Goal: Complete application form: Complete application form

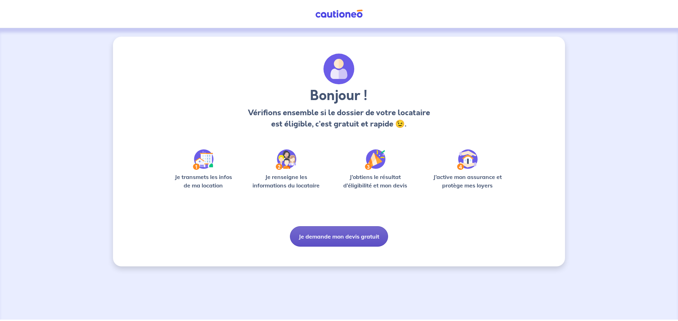
click at [328, 245] on button "Je demande mon devis gratuit" at bounding box center [339, 237] width 98 height 20
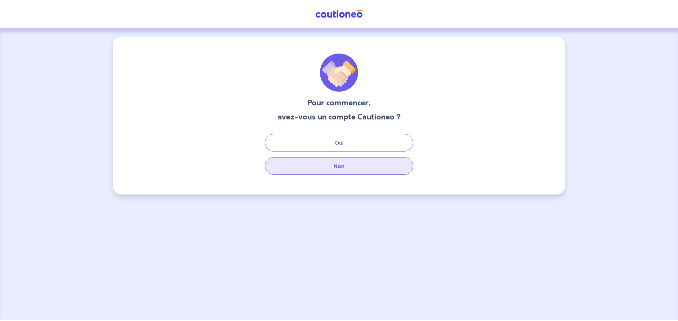
click at [343, 161] on button "Non" at bounding box center [339, 166] width 148 height 18
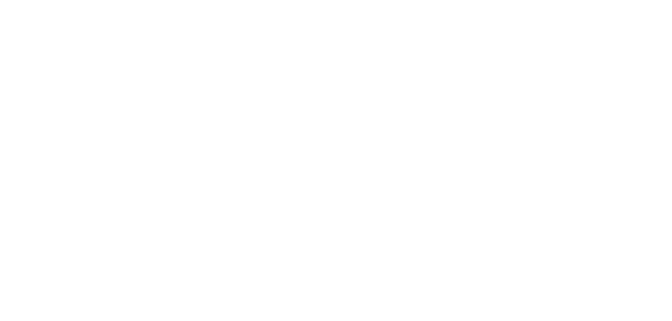
select select "FR"
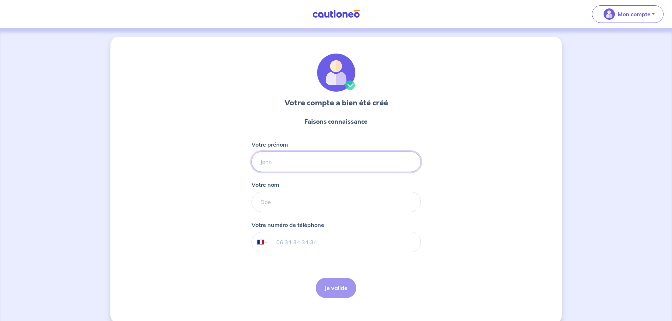
click at [303, 160] on input "Votre prénom" at bounding box center [336, 162] width 169 height 20
type input "m"
type input "Mélissa"
type input "Djabourian"
type input "06 70 21 62 69"
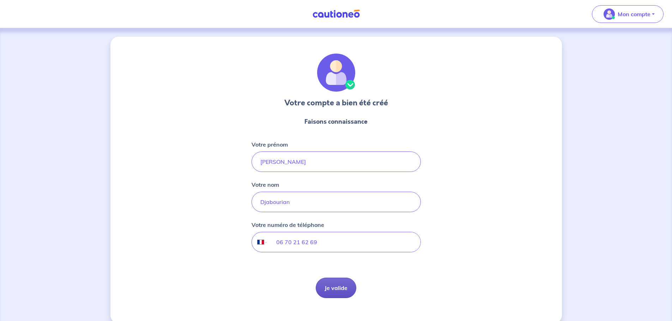
click at [341, 288] on button "Je valide" at bounding box center [336, 288] width 41 height 20
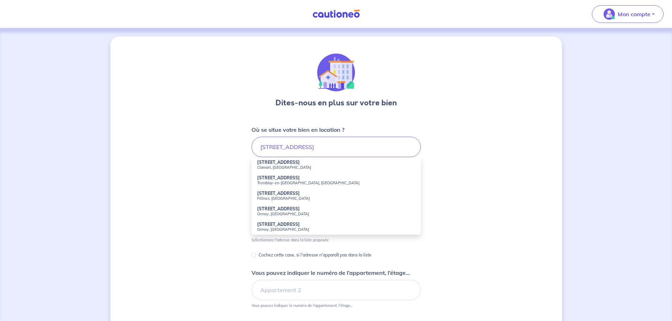
click at [301, 165] on small "Clamart, France" at bounding box center [336, 167] width 158 height 5
type input "63 Rue des Roissys, Clamart, France"
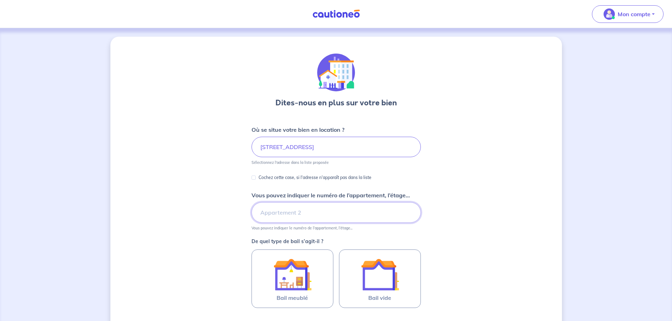
click at [275, 215] on input "Vous pouvez indiquer le numéro de l’appartement, l’étage..." at bounding box center [336, 213] width 169 height 20
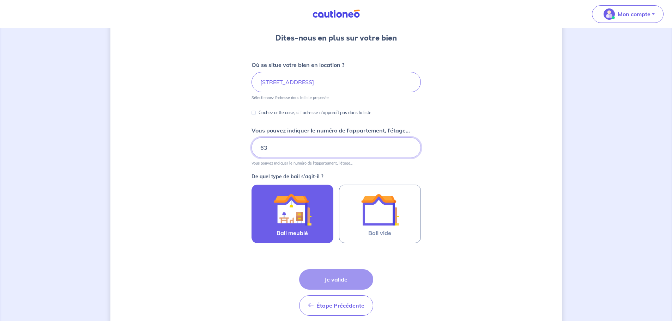
scroll to position [94, 0]
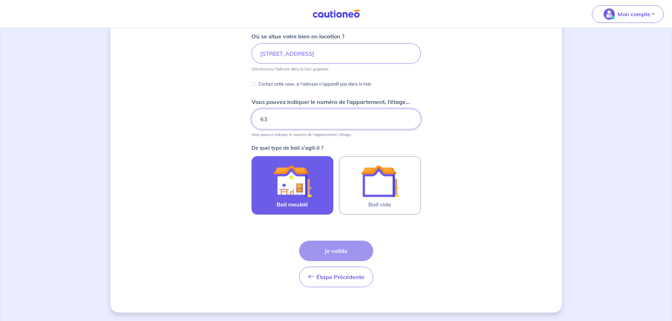
type input "63"
click at [265, 192] on label "Bail meublé" at bounding box center [293, 185] width 82 height 59
click at [0, 0] on input "Bail meublé" at bounding box center [0, 0] width 0 height 0
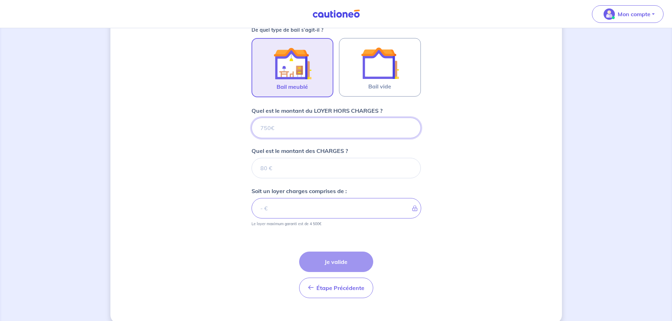
scroll to position [223, 0]
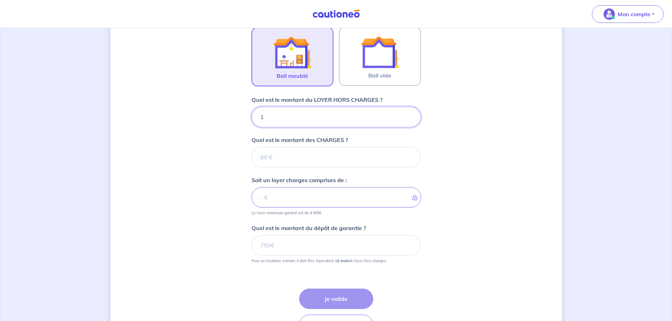
type input "19"
type input "1900"
click at [265, 164] on input "Quel est le montant des CHARGES ?" at bounding box center [336, 157] width 169 height 20
type input "0"
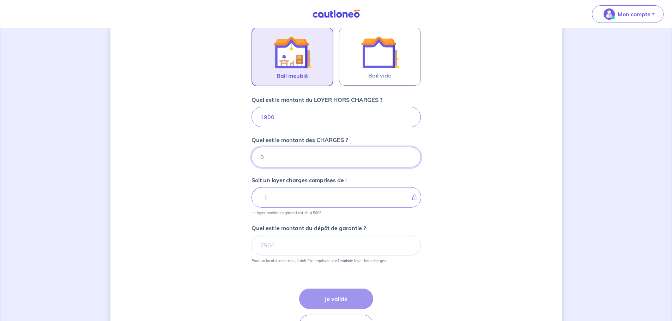
type input "1900"
type input "0"
click at [286, 248] on input "Quel est le montant du dépôt de garantie ?" at bounding box center [336, 245] width 169 height 20
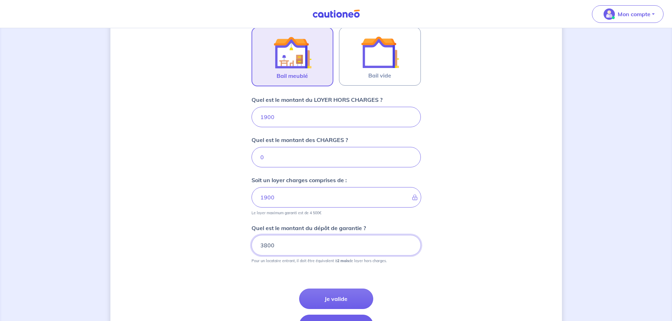
type input "3800"
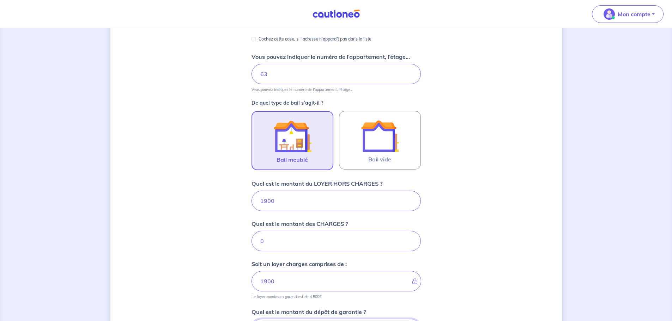
scroll to position [130, 0]
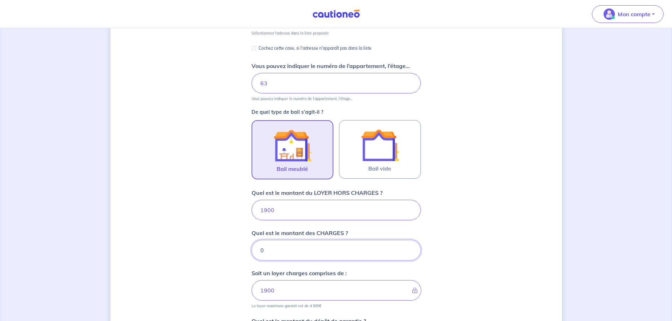
click at [302, 247] on input "0" at bounding box center [336, 250] width 169 height 20
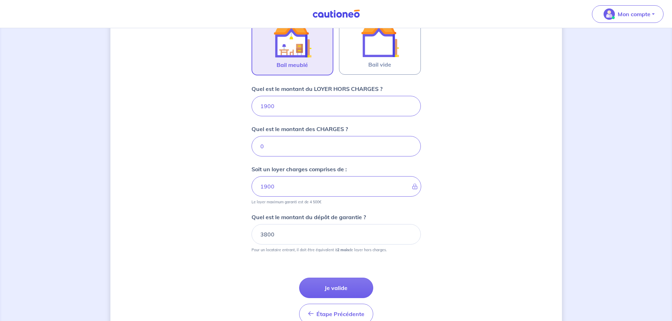
scroll to position [271, 0]
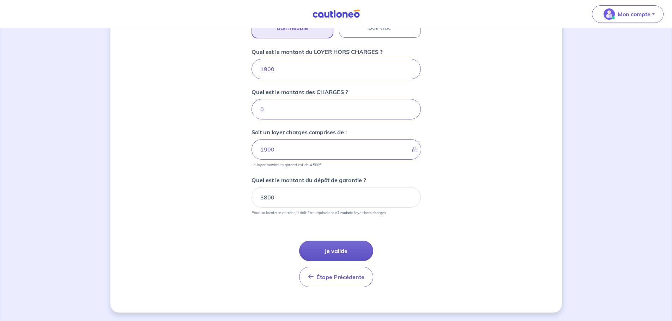
click at [338, 253] on button "Je valide" at bounding box center [336, 251] width 74 height 20
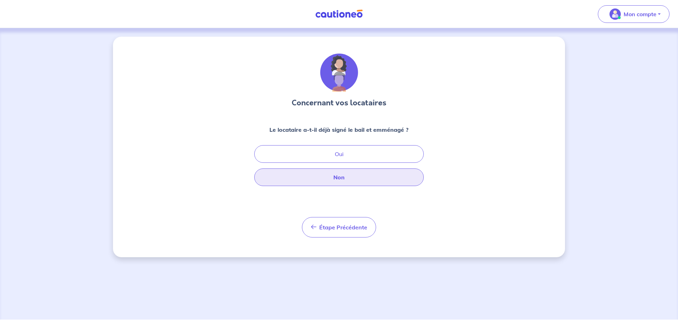
click at [372, 177] on button "Non" at bounding box center [338, 178] width 169 height 18
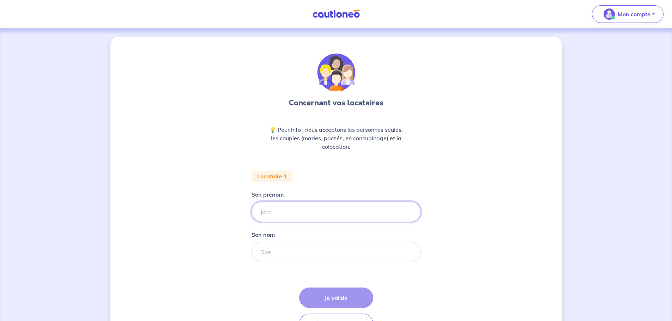
click at [334, 213] on input "Son prénom" at bounding box center [336, 212] width 169 height 20
click at [284, 211] on input "Son prénom" at bounding box center [336, 212] width 169 height 20
click at [281, 213] on input "Son prénom" at bounding box center [336, 212] width 169 height 20
click at [195, 227] on div "Concernant vos locataires 💡 Pour info : nous acceptons les personnes seules, le…" at bounding box center [336, 198] width 452 height 323
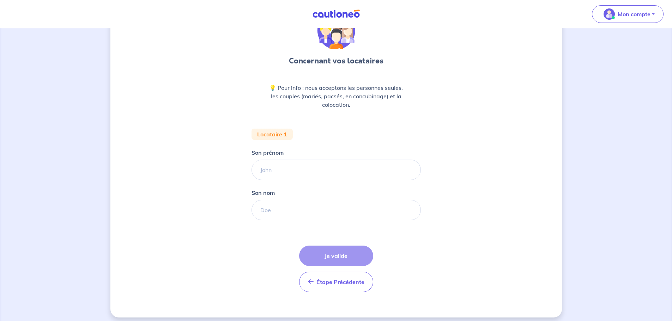
scroll to position [47, 0]
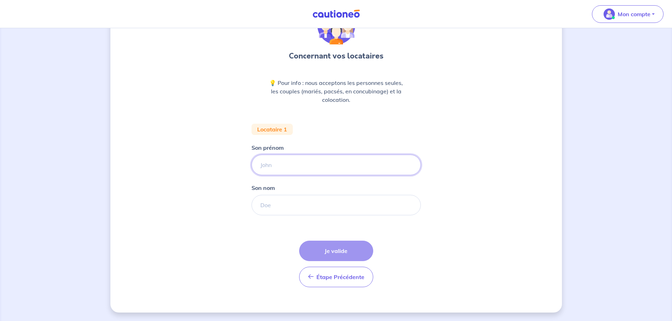
click at [288, 166] on input "Son prénom" at bounding box center [336, 165] width 169 height 20
type input "ELEONORE"
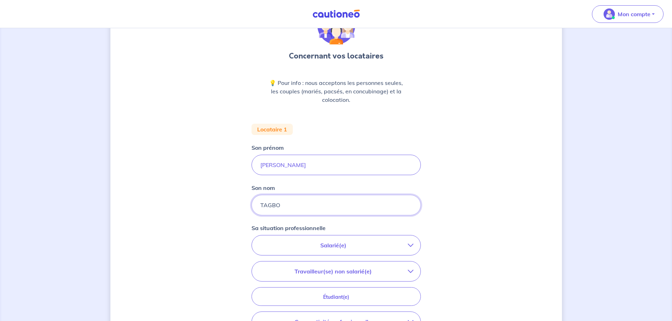
type input "TAGBO"
click at [391, 253] on button "Salarié(e)" at bounding box center [336, 246] width 169 height 20
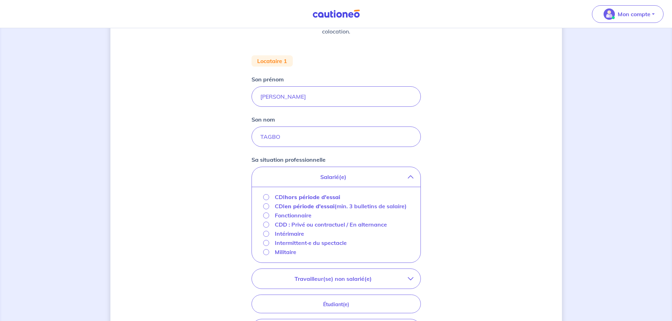
scroll to position [118, 0]
click at [265, 195] on input "CDI hors période d'essai" at bounding box center [266, 195] width 6 height 6
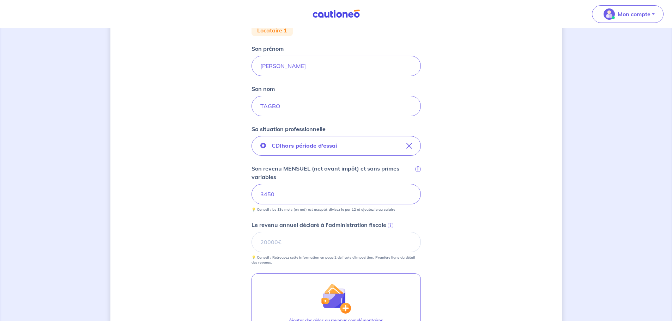
scroll to position [188, 0]
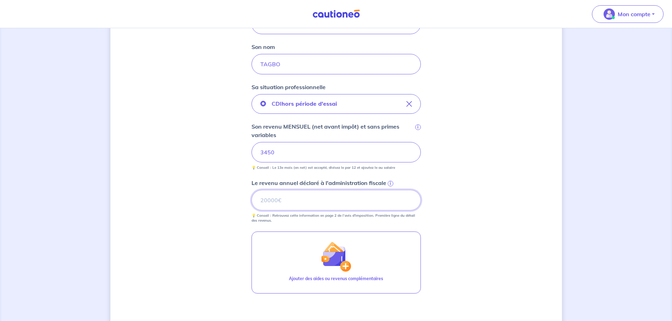
click at [276, 207] on input "Le revenu annuel déclaré à l'administration fiscale i" at bounding box center [336, 200] width 169 height 20
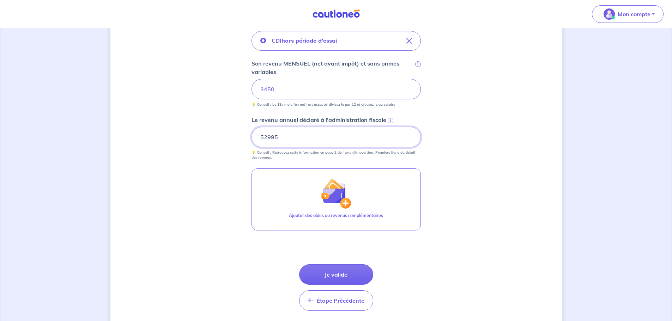
scroll to position [259, 0]
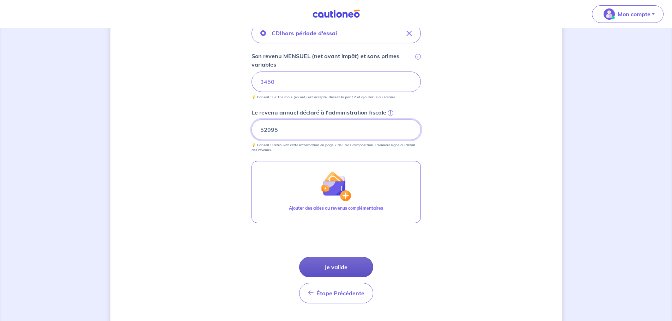
type input "52995"
click at [339, 263] on button "Je valide" at bounding box center [336, 267] width 74 height 20
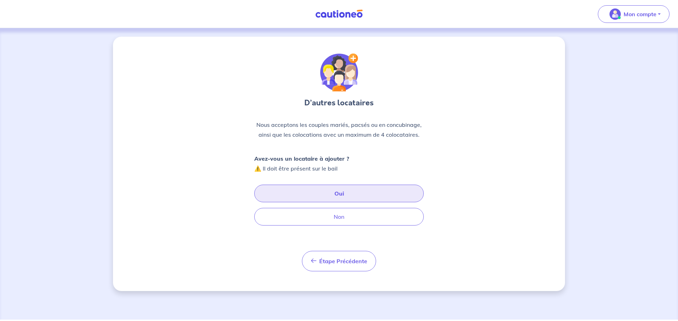
click at [329, 194] on button "Oui" at bounding box center [338, 194] width 169 height 18
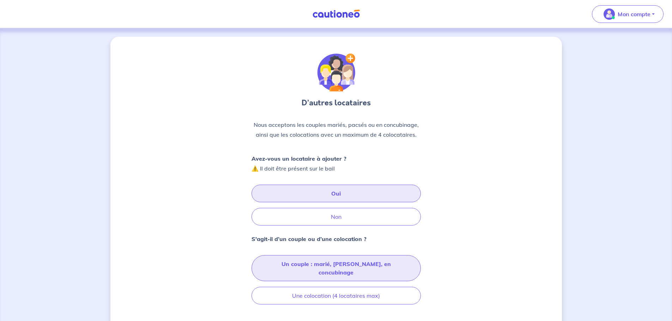
click at [313, 262] on button "Un couple : marié, pacsé, en concubinage" at bounding box center [336, 268] width 169 height 26
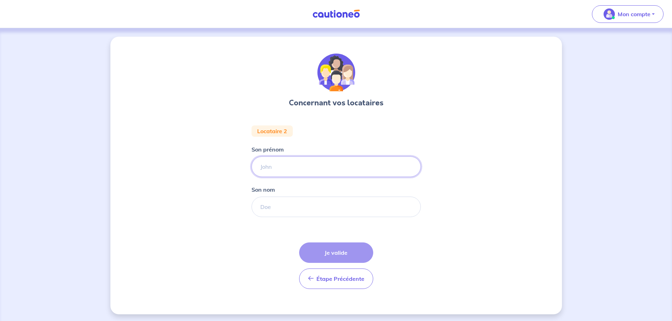
click at [300, 162] on input "Son prénom" at bounding box center [336, 167] width 169 height 20
type input "JEROME"
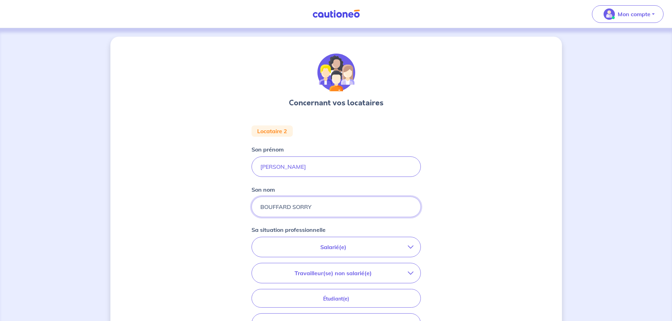
type input "BOUFFARD SORRY"
click at [339, 255] on button "Salarié(e)" at bounding box center [336, 247] width 169 height 20
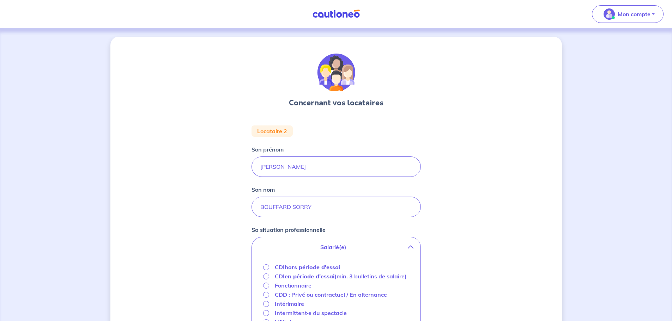
click at [313, 265] on strong "hors période d'essai" at bounding box center [312, 267] width 55 height 7
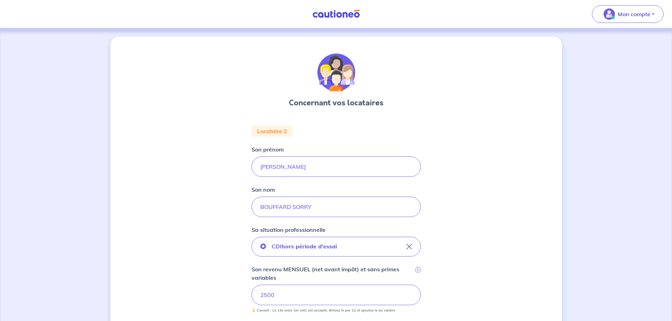
scroll to position [141, 0]
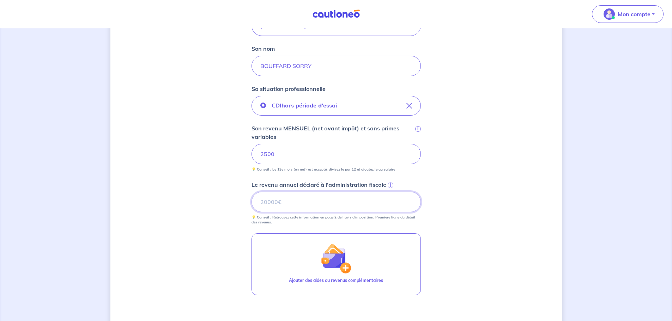
click at [302, 203] on input "Le revenu annuel déclaré à l'administration fiscale i" at bounding box center [336, 202] width 169 height 20
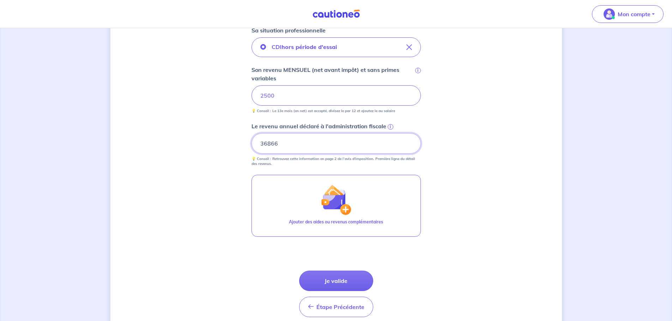
scroll to position [212, 0]
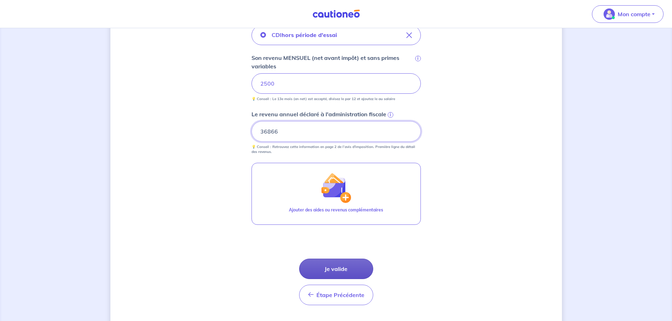
type input "36866"
click at [360, 263] on button "Je valide" at bounding box center [336, 269] width 74 height 20
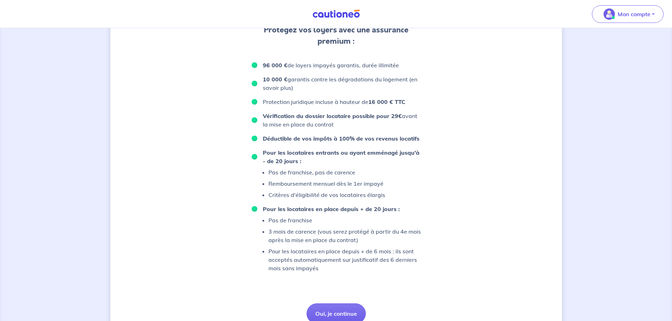
scroll to position [417, 0]
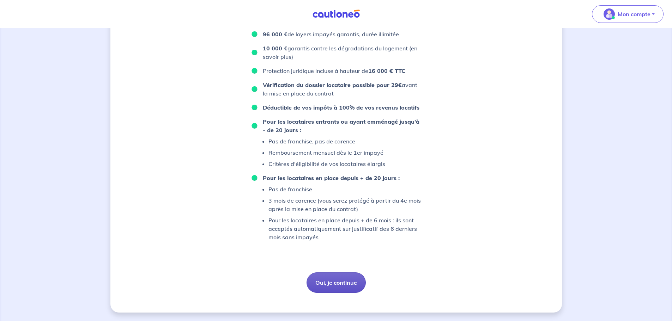
click at [342, 286] on button "Oui, je continue" at bounding box center [336, 283] width 59 height 20
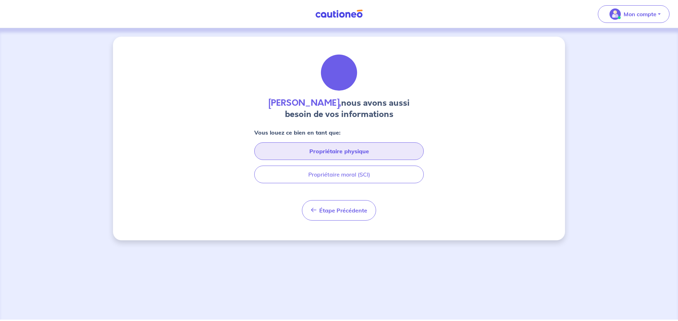
click at [372, 155] on button "Propriétaire physique" at bounding box center [338, 152] width 169 height 18
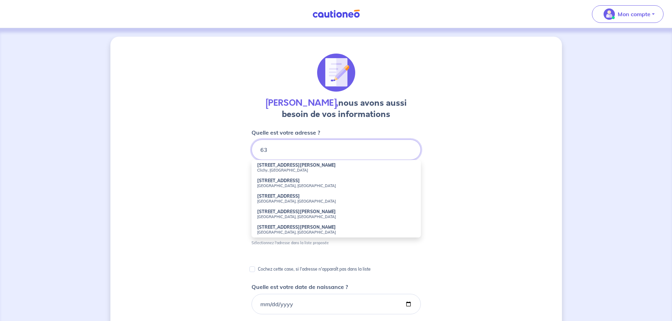
type input "6"
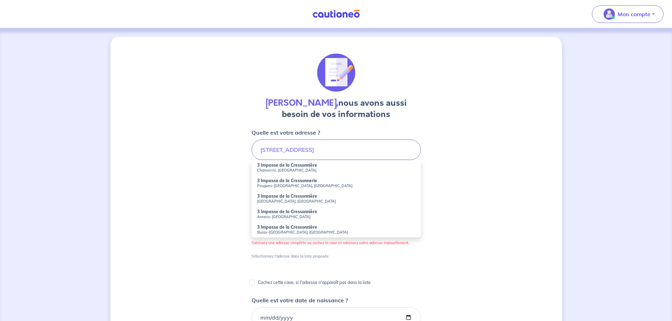
click at [310, 204] on li "3 Impasse de la Cressonnière Verrières-le-Buisson, France" at bounding box center [336, 199] width 169 height 16
type input "3 Impasse de la Cressonnière, Verrières-le-Buisson, France"
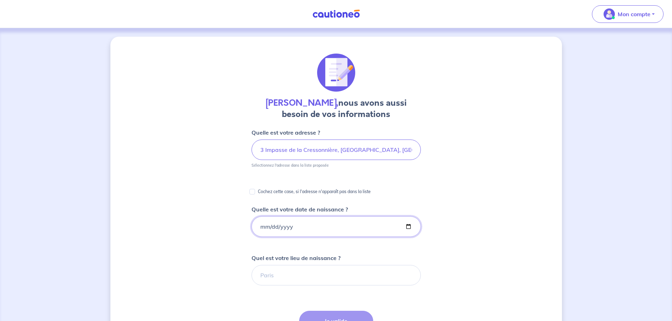
click at [308, 229] on input "Quelle est votre date de naissance ?" at bounding box center [336, 227] width 169 height 20
type input "1990-06-29"
click at [297, 277] on input "Quel est votre lieu de naissance ?" at bounding box center [336, 275] width 169 height 20
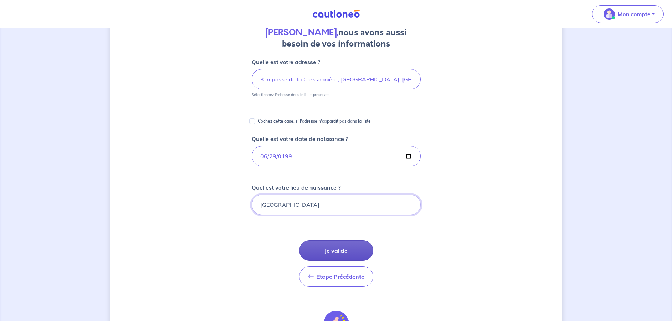
type input "PARIS"
click at [349, 254] on button "Je valide" at bounding box center [336, 251] width 74 height 20
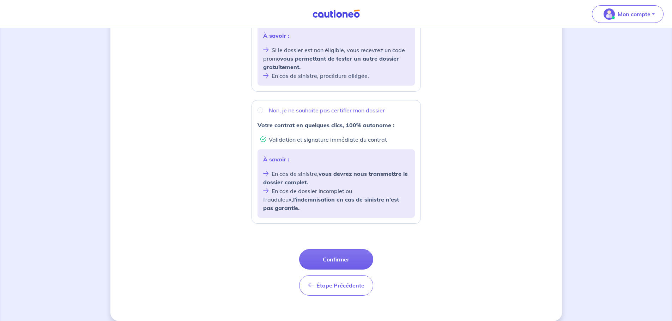
scroll to position [101, 0]
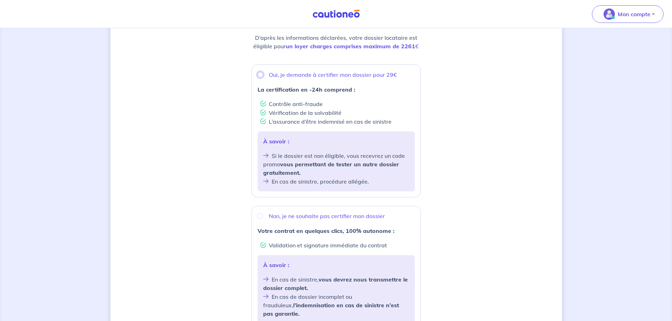
click at [259, 75] on input "Oui, je demande à certifier mon dossier pour 29€" at bounding box center [261, 75] width 6 height 6
radio input "true"
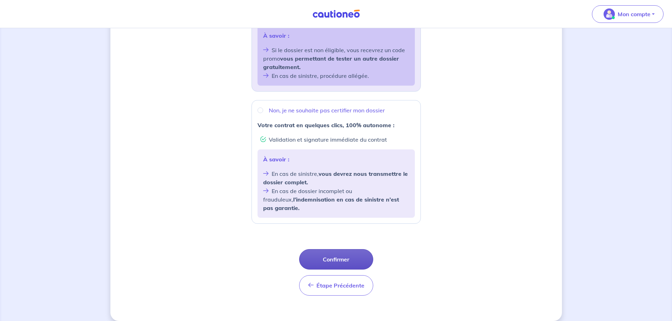
click at [336, 249] on button "Confirmer" at bounding box center [336, 259] width 74 height 20
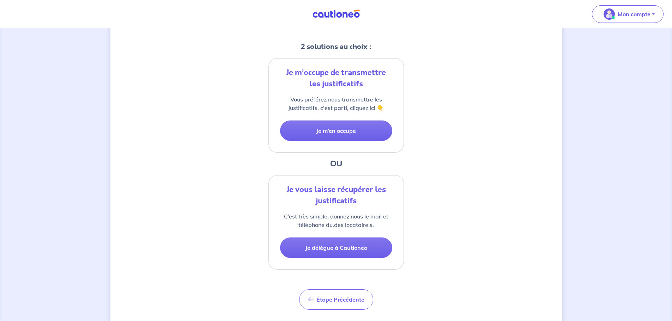
scroll to position [141, 0]
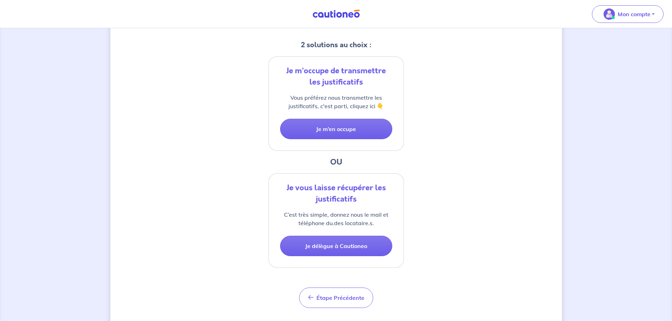
click at [336, 249] on button "Je délègue à Cautioneo" at bounding box center [336, 246] width 112 height 20
select select "FR"
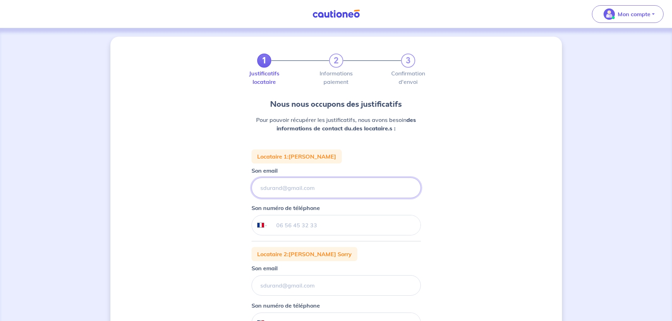
click at [257, 187] on input "Son email" at bounding box center [336, 188] width 169 height 20
paste input "eleonor.tag@gmail.com"
type input "eleonor.tag@gmail.com"
click at [287, 228] on input "tel" at bounding box center [344, 226] width 152 height 20
paste input "06 68 06 53 43"
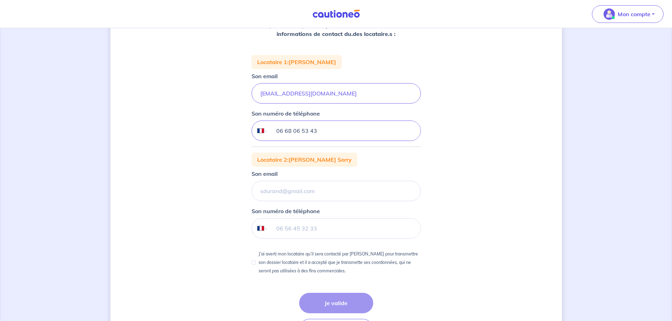
scroll to position [106, 0]
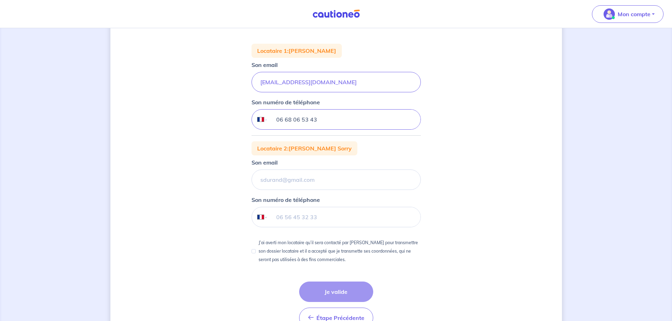
type input "06 68 06 53 43"
click at [253, 251] on input "J’ai averti mon locataire qu’il sera contacté par Cautioneo pour transmettre so…" at bounding box center [254, 251] width 4 height 4
checkbox input "true"
click at [324, 296] on div "Étape Précédente Précédent Je valide Je valide" at bounding box center [336, 305] width 74 height 47
click at [289, 92] on input "Son email" at bounding box center [336, 82] width 169 height 20
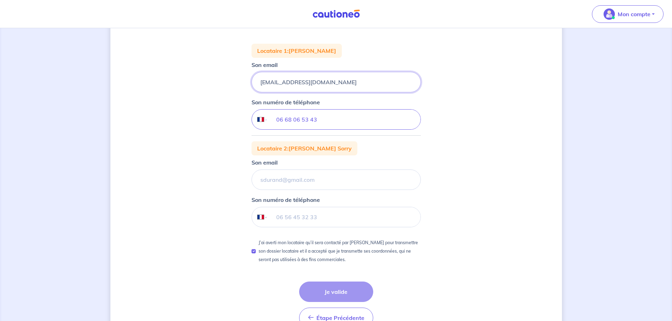
drag, startPoint x: 330, startPoint y: 82, endPoint x: 254, endPoint y: 79, distance: 75.9
click at [254, 79] on input "eleonor.tag@gmail.com" at bounding box center [336, 82] width 169 height 20
click at [289, 92] on input "Son email" at bounding box center [336, 82] width 169 height 20
paste input "eleonor.tag@gmail.com"
type input "eleonor.tag@gmail.com"
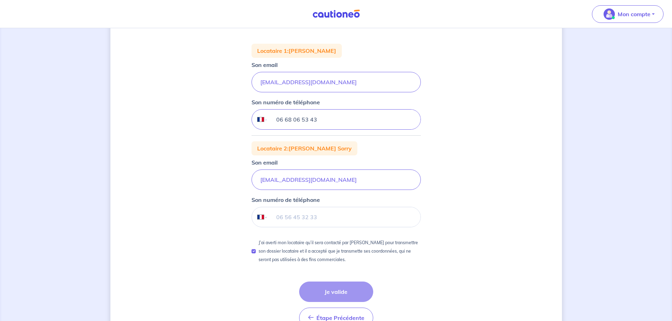
drag, startPoint x: 324, startPoint y: 118, endPoint x: 263, endPoint y: 118, distance: 60.3
click at [263, 118] on div "International Afghanistan Afrique du Sud Albanie Algérie Allemagne Andorre Ang…" at bounding box center [336, 119] width 169 height 20
click at [295, 213] on input "tel" at bounding box center [344, 217] width 152 height 20
paste input "06 68 06 53 43"
type input "06 68 06 53 43"
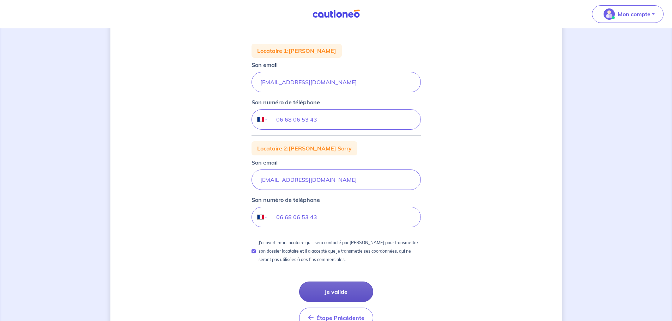
click at [325, 285] on button "Je valide" at bounding box center [336, 292] width 74 height 20
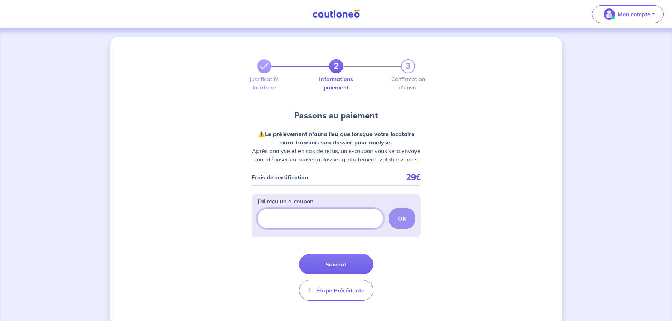
click at [333, 220] on input "J’ai reçu un e-coupon" at bounding box center [320, 219] width 126 height 20
